Goal: Task Accomplishment & Management: Complete application form

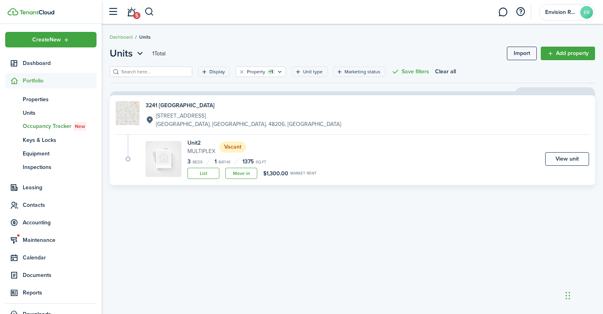
click at [246, 175] on link "Move in" at bounding box center [241, 173] width 32 height 11
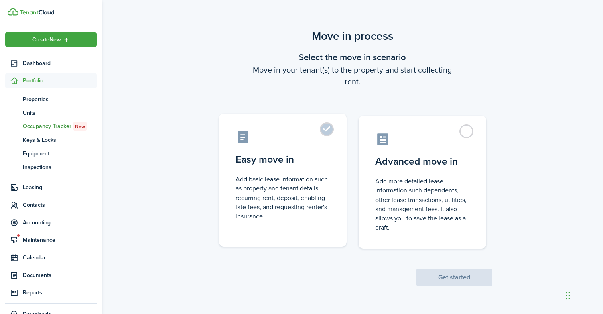
click at [246, 175] on control-radio-card-description "Add basic lease information such as property and tenant details, recurring rent…" at bounding box center [283, 198] width 94 height 46
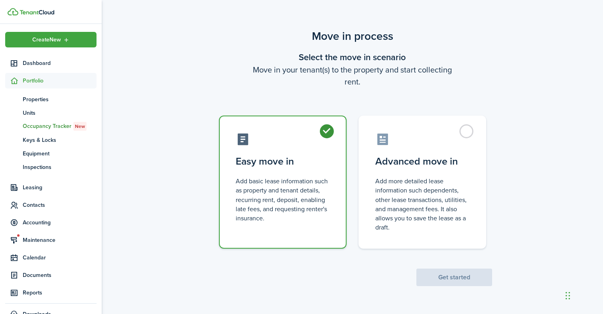
radio input "true"
click at [429, 280] on button "Get started" at bounding box center [454, 278] width 76 height 18
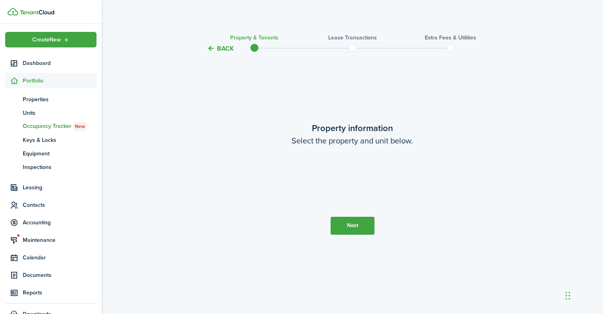
click at [355, 171] on loading-skeleton at bounding box center [353, 178] width 168 height 22
click at [348, 179] on property-select at bounding box center [353, 182] width 168 height 30
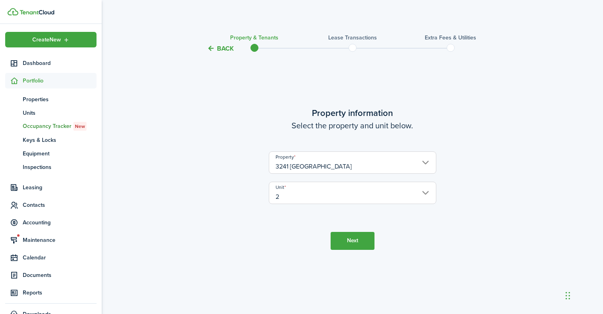
click at [348, 246] on button "Next" at bounding box center [353, 241] width 44 height 18
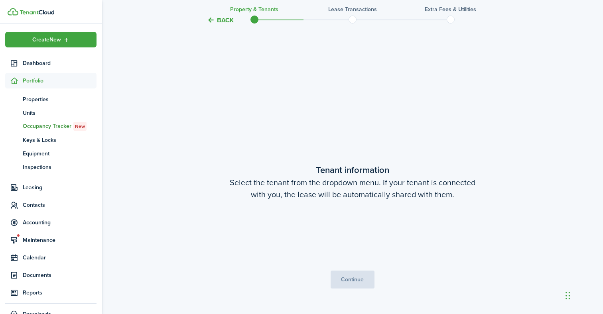
scroll to position [261, 0]
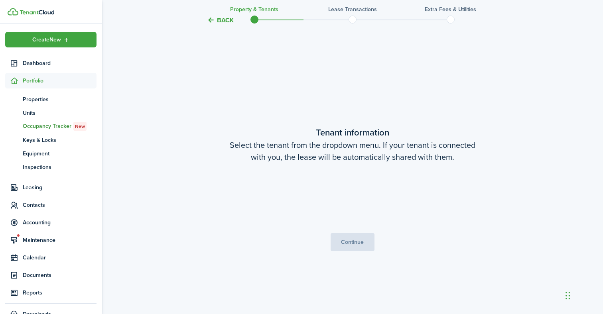
click at [358, 195] on loading-skeleton at bounding box center [353, 194] width 168 height 22
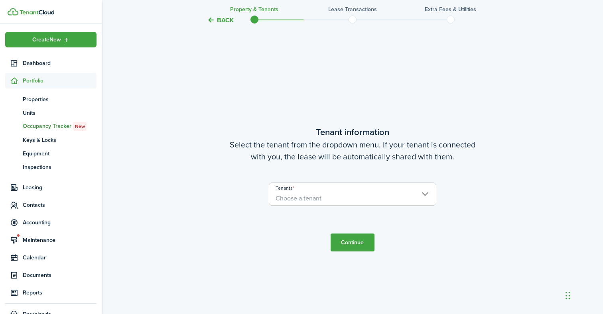
click at [355, 198] on span "Choose a tenant" at bounding box center [352, 199] width 167 height 14
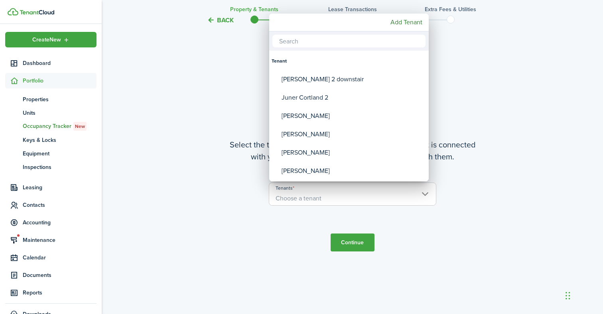
click at [133, 144] on div at bounding box center [301, 157] width 731 height 442
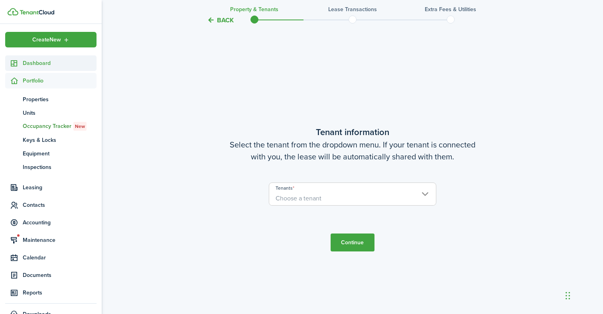
click at [44, 63] on span "Dashboard" at bounding box center [60, 63] width 74 height 8
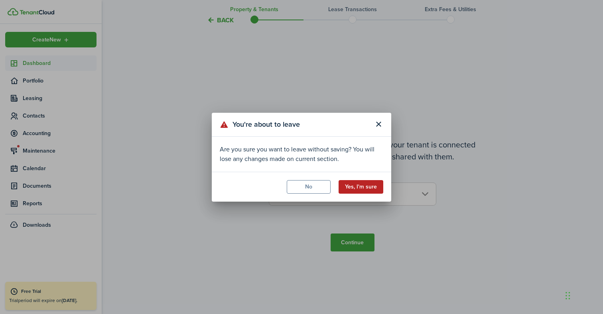
click at [352, 187] on button "Yes, I'm sure" at bounding box center [361, 187] width 45 height 14
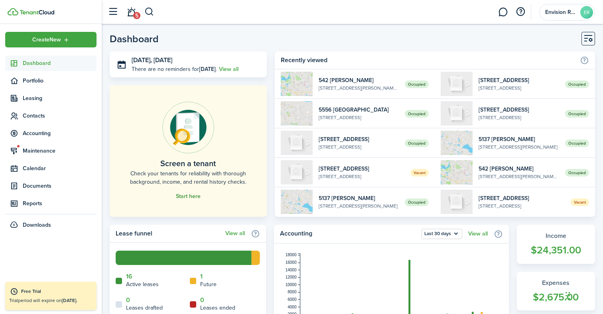
click at [185, 197] on link "Start here" at bounding box center [188, 196] width 25 height 6
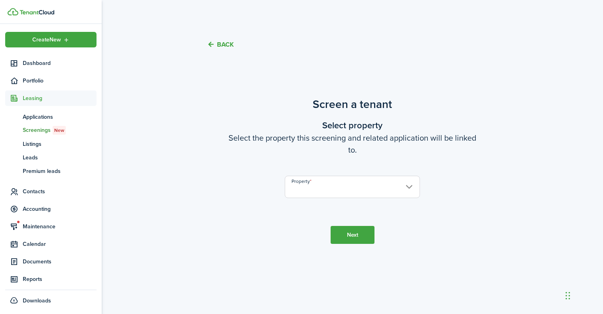
click at [337, 185] on input "Property" at bounding box center [352, 187] width 135 height 22
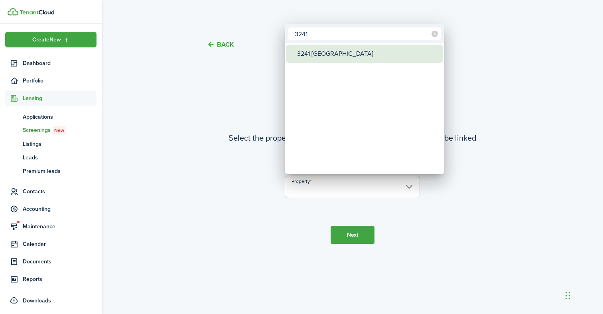
type input "3241"
click at [316, 55] on div "3241 [GEOGRAPHIC_DATA]" at bounding box center [367, 54] width 141 height 18
type input "3241 [GEOGRAPHIC_DATA]"
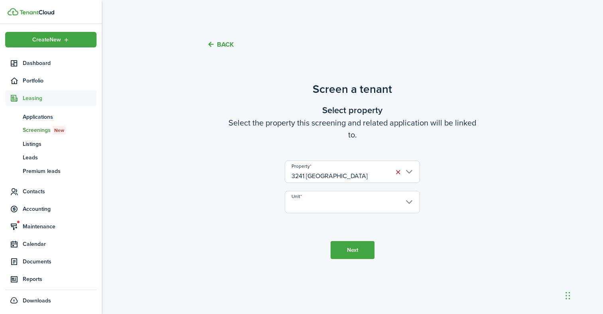
click at [363, 213] on input "Unit" at bounding box center [352, 202] width 135 height 22
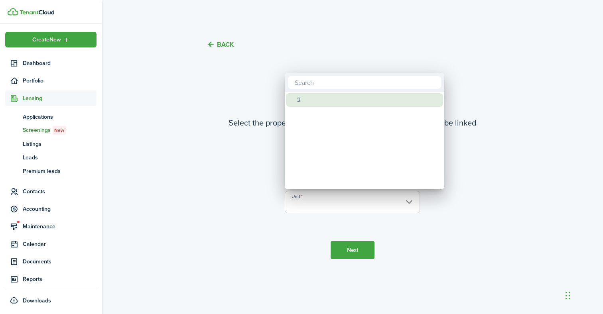
click at [340, 98] on div "2" at bounding box center [367, 100] width 141 height 14
type input "2"
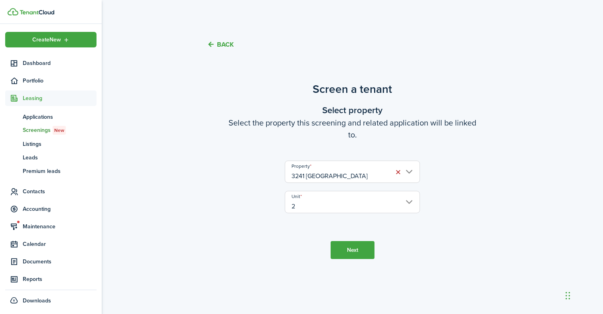
click at [359, 245] on button "Next" at bounding box center [353, 250] width 44 height 18
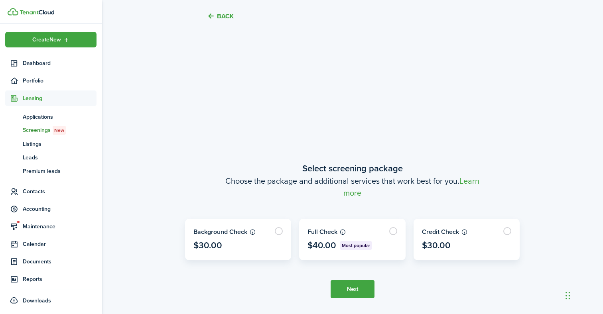
scroll to position [253, 0]
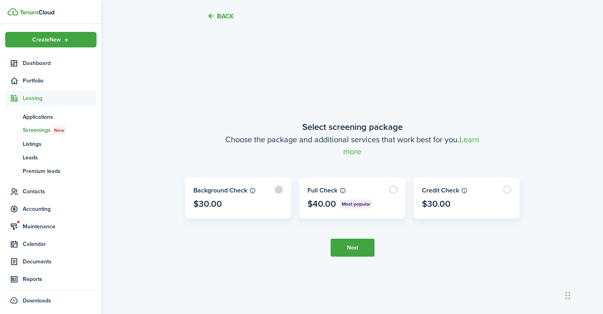
click at [246, 202] on label at bounding box center [238, 198] width 106 height 41
radio input "true"
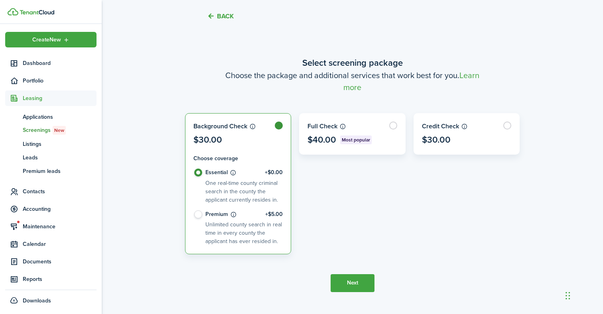
click at [365, 279] on button "Next" at bounding box center [353, 283] width 44 height 18
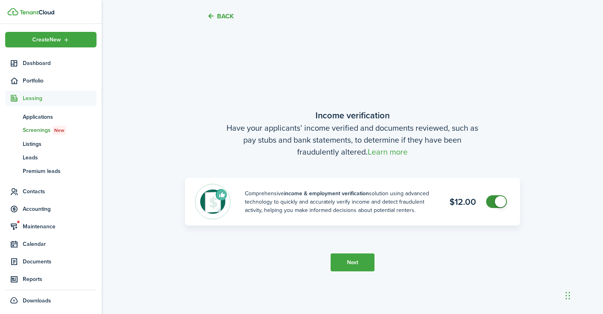
scroll to position [567, 0]
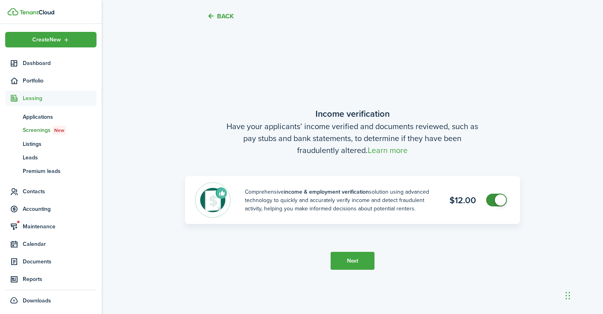
click at [356, 264] on button "Next" at bounding box center [353, 261] width 44 height 18
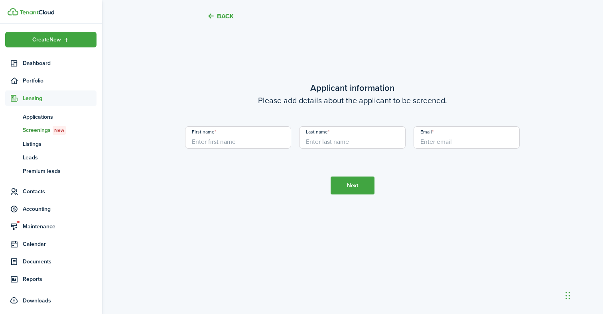
scroll to position [932, 0]
type input "[PERSON_NAME]"
click at [338, 142] on input "Last name" at bounding box center [352, 137] width 106 height 22
type input "[PERSON_NAME]"
type input "[EMAIL_ADDRESS][DOMAIN_NAME]"
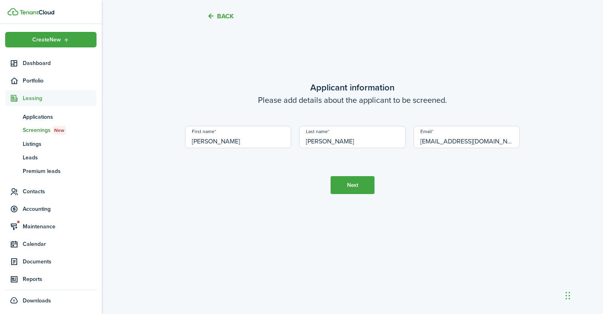
click at [363, 185] on button "Next" at bounding box center [353, 185] width 44 height 18
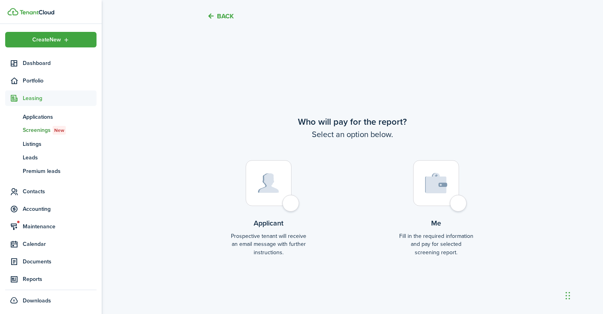
scroll to position [1196, 0]
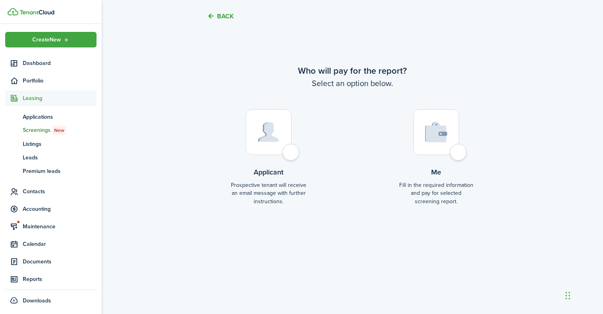
click at [282, 157] on label "Applicant Prospective tenant will receive an email message with further instruc…" at bounding box center [269, 160] width 76 height 102
radio input "true"
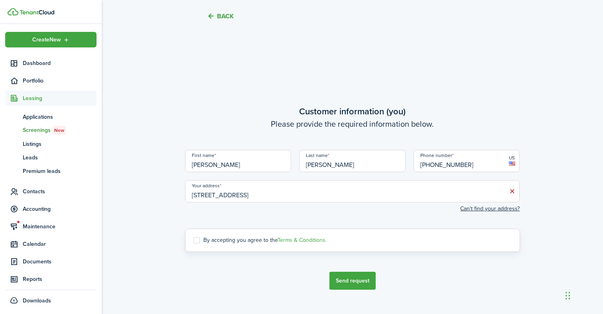
scroll to position [1510, 0]
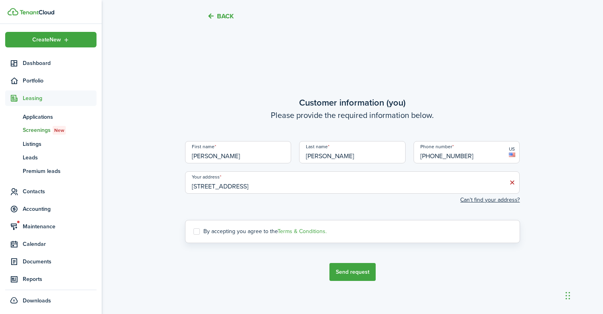
click at [258, 231] on label "By accepting you agree to the Terms & Conditions." at bounding box center [259, 232] width 133 height 6
click at [193, 232] on input "By accepting you agree to the Terms & Conditions." at bounding box center [193, 232] width 0 height 0
checkbox input "true"
click at [343, 267] on button "Send request" at bounding box center [352, 272] width 46 height 18
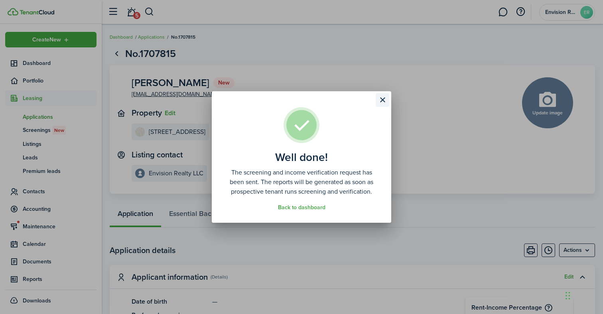
click at [380, 105] on button "Close modal" at bounding box center [383, 100] width 14 height 14
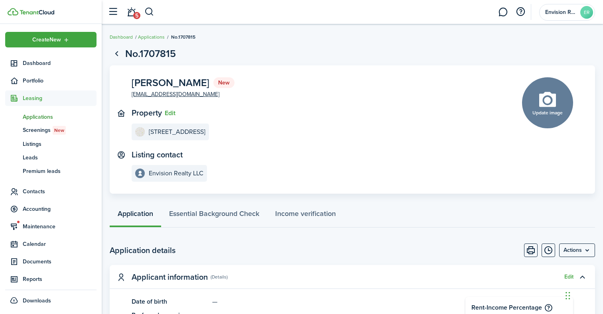
click at [45, 10] on img at bounding box center [37, 12] width 35 height 5
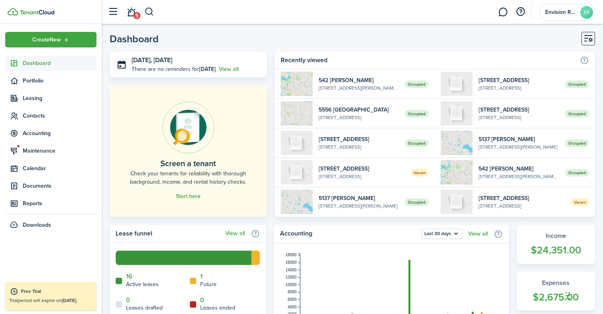
click at [560, 44] on header-page "Dashboard" at bounding box center [352, 42] width 485 height 20
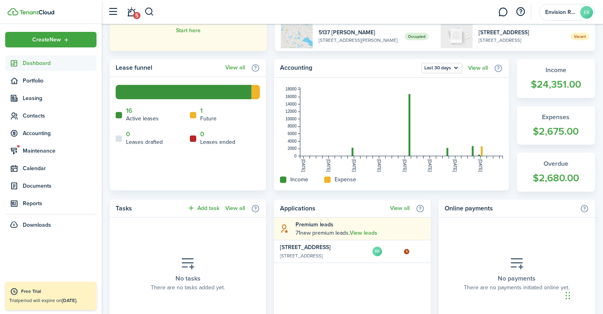
scroll to position [166, 0]
